Goal: Task Accomplishment & Management: Manage account settings

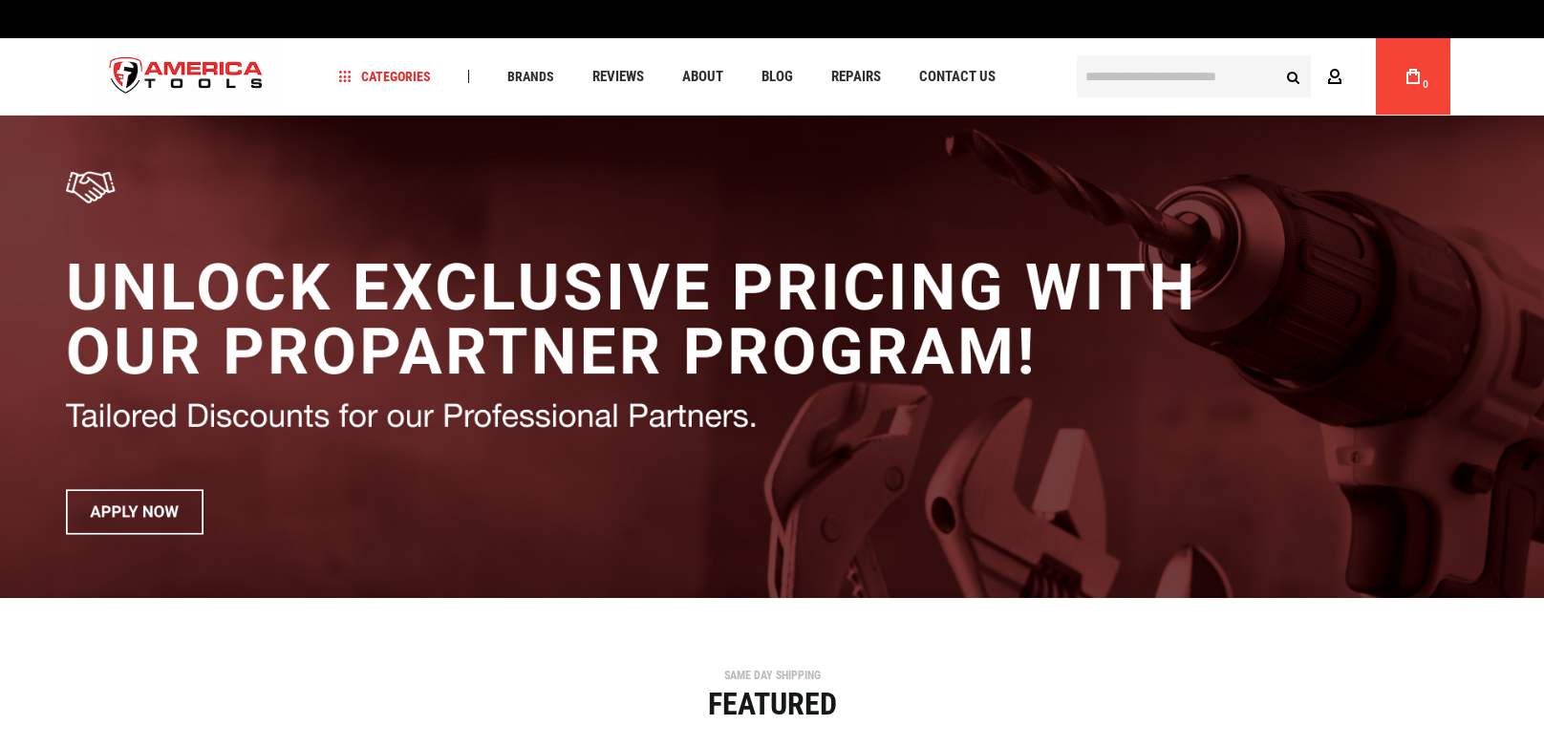
click at [1329, 74] on icon at bounding box center [1334, 78] width 15 height 18
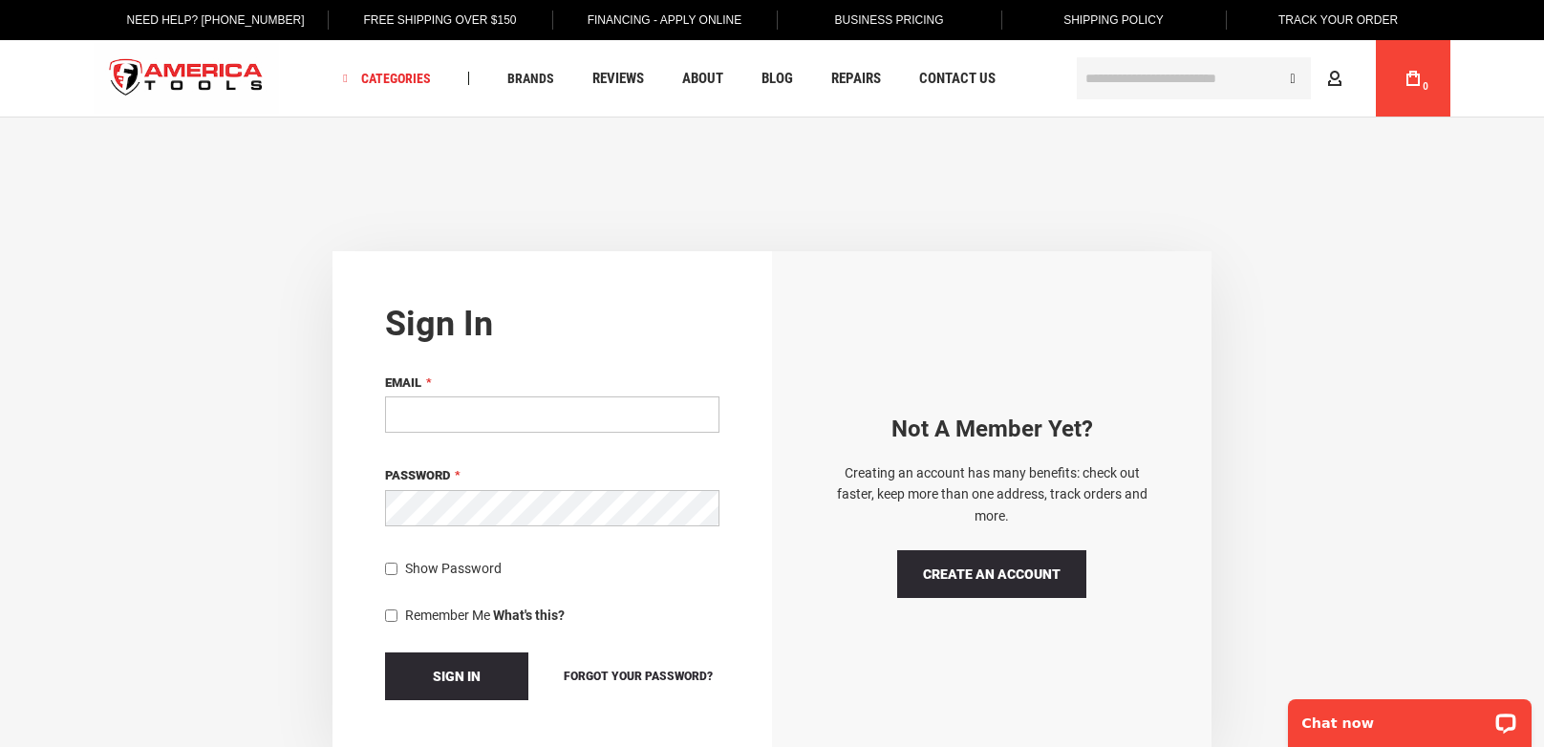
click at [562, 420] on input "Email" at bounding box center [552, 415] width 334 height 36
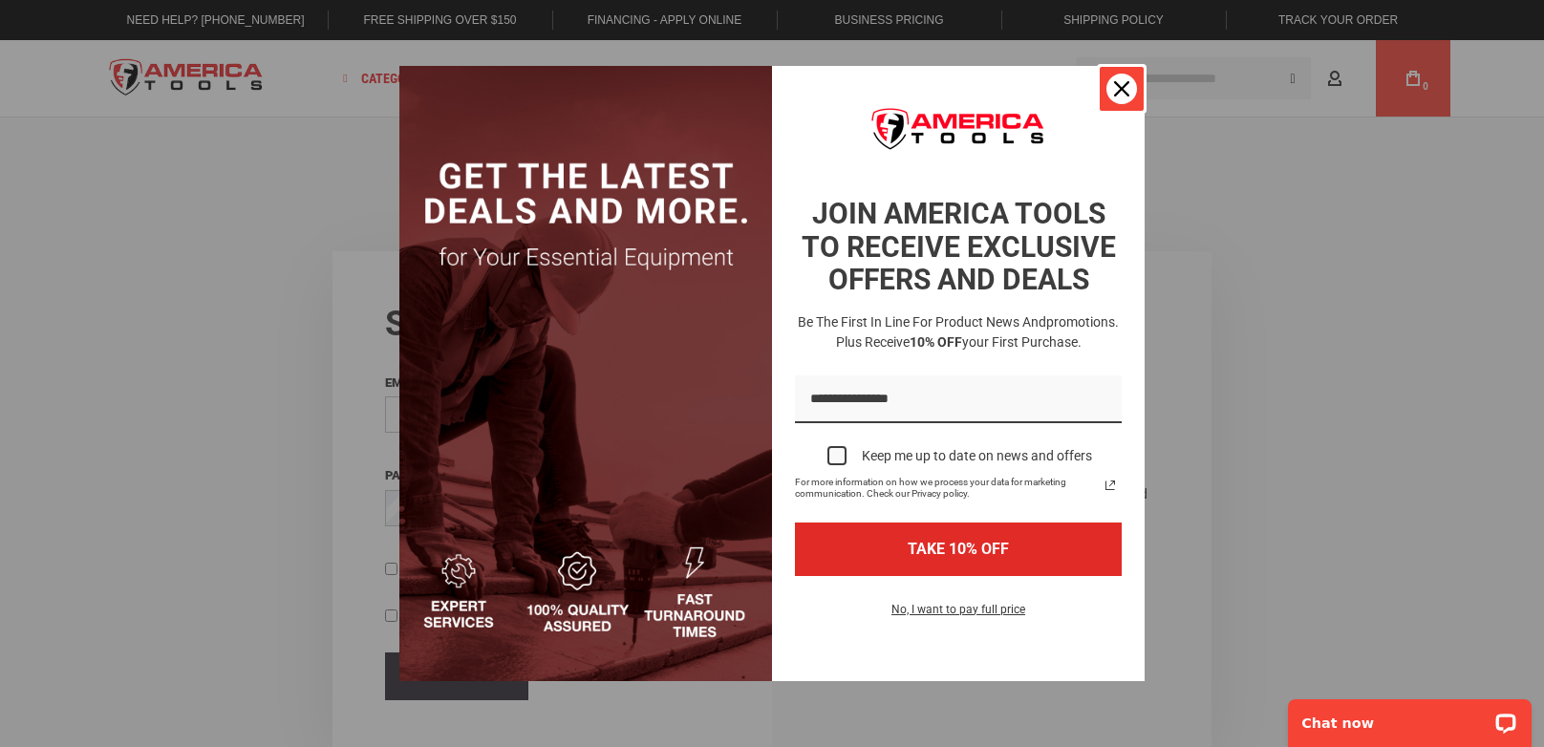
click at [1123, 95] on icon "close icon" at bounding box center [1121, 88] width 15 height 15
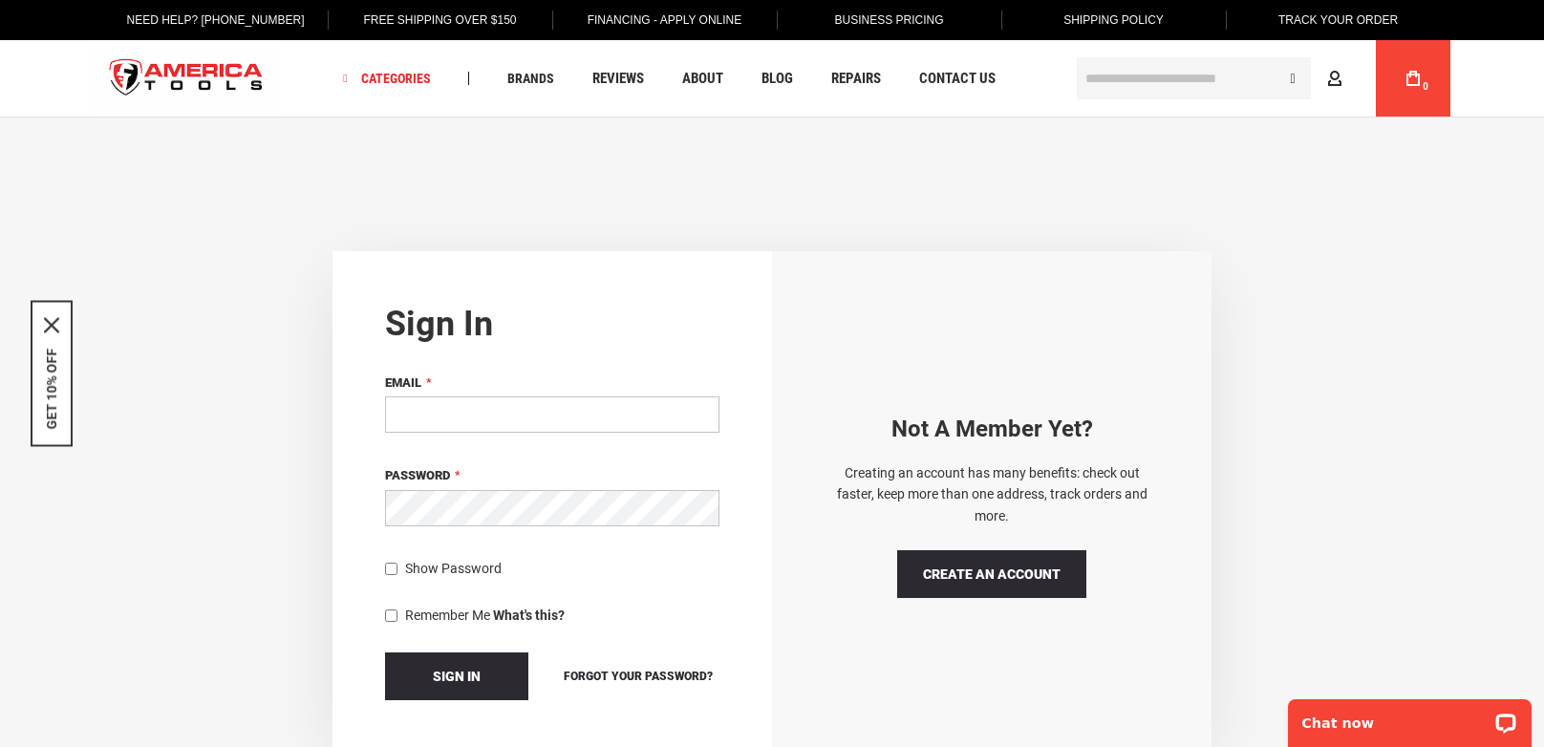
drag, startPoint x: 123, startPoint y: 275, endPoint x: 330, endPoint y: 110, distance: 264.4
click at [123, 275] on div "Sign in If you have an account, sign in with your email address. Email Password…" at bounding box center [772, 502] width 1506 height 502
